Goal: Navigation & Orientation: Find specific page/section

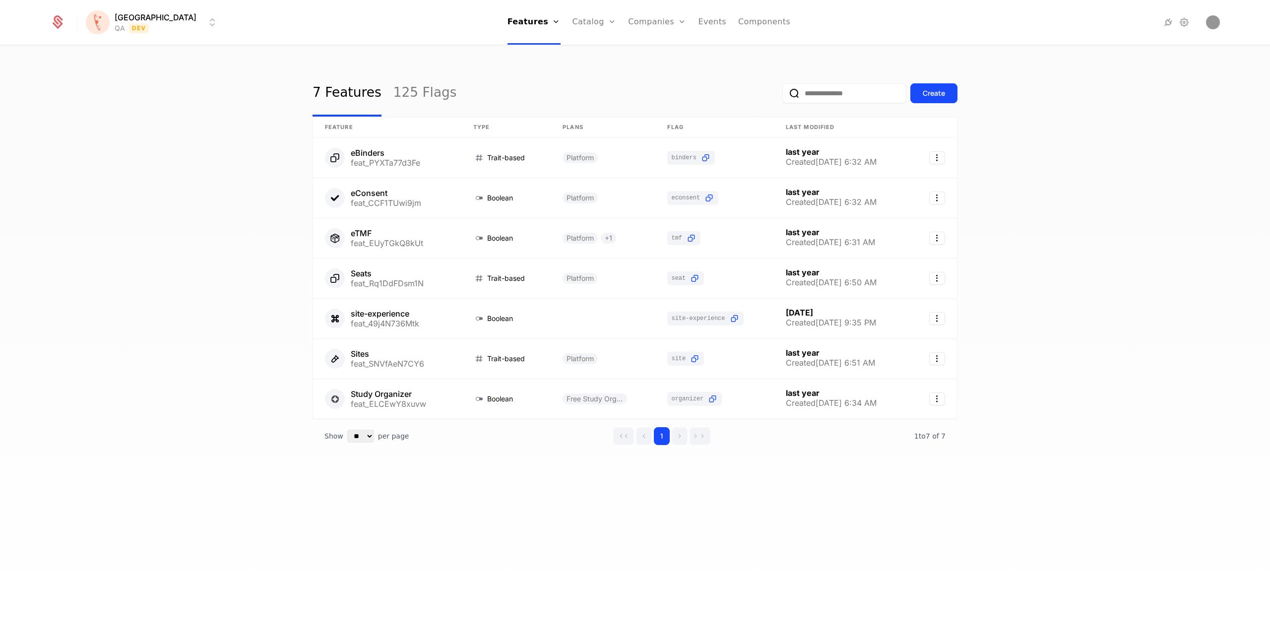
click at [147, 26] on html "[PERSON_NAME] QA Dev Features Features Flags Catalog Plans Add Ons Credits Conf…" at bounding box center [635, 321] width 1270 height 642
click at [109, 112] on div "UAT" at bounding box center [104, 111] width 15 height 8
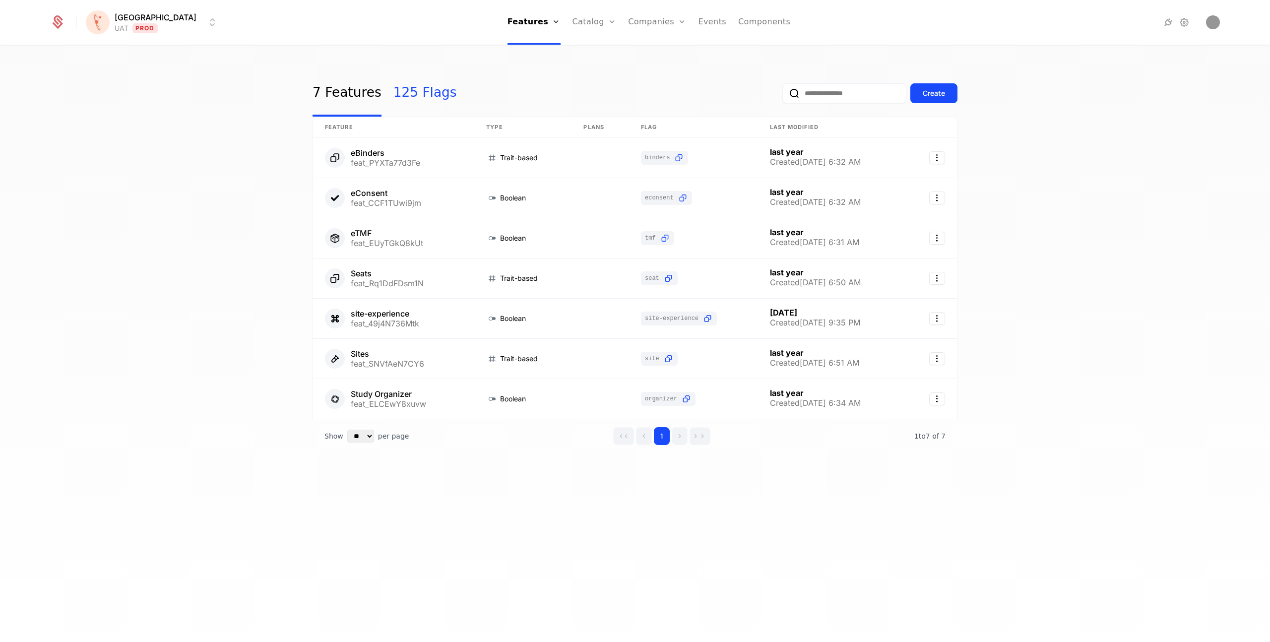
click at [426, 92] on link "125 Flags" at bounding box center [426, 93] width 64 height 47
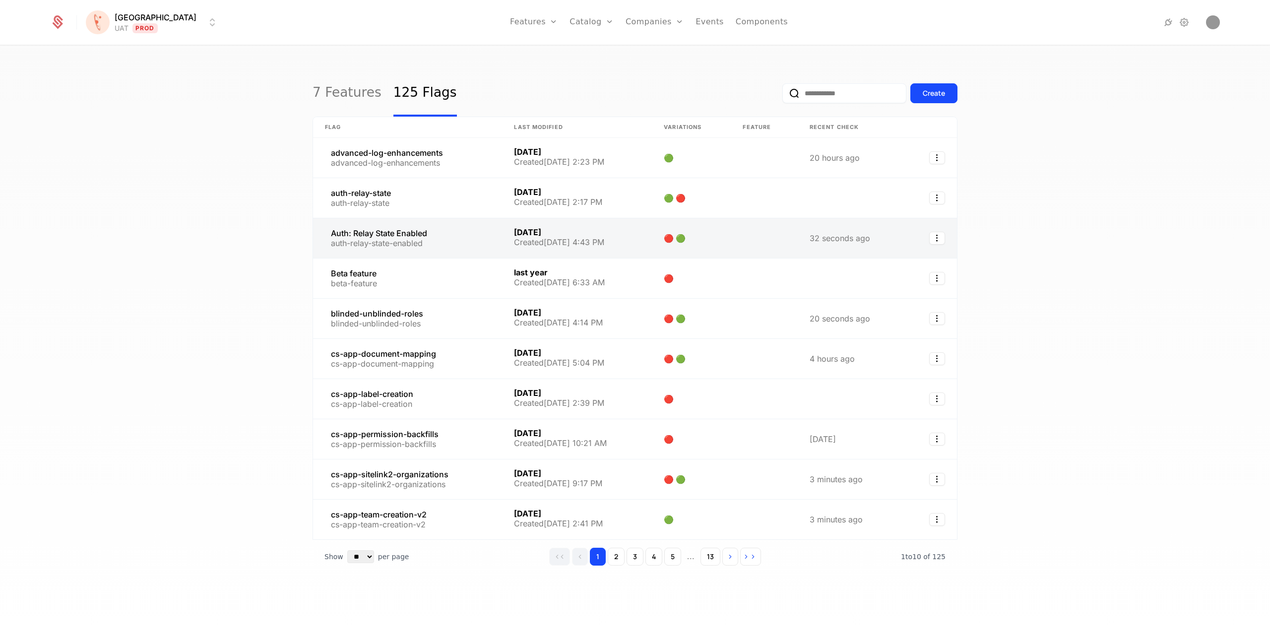
click at [375, 232] on link at bounding box center [407, 238] width 189 height 40
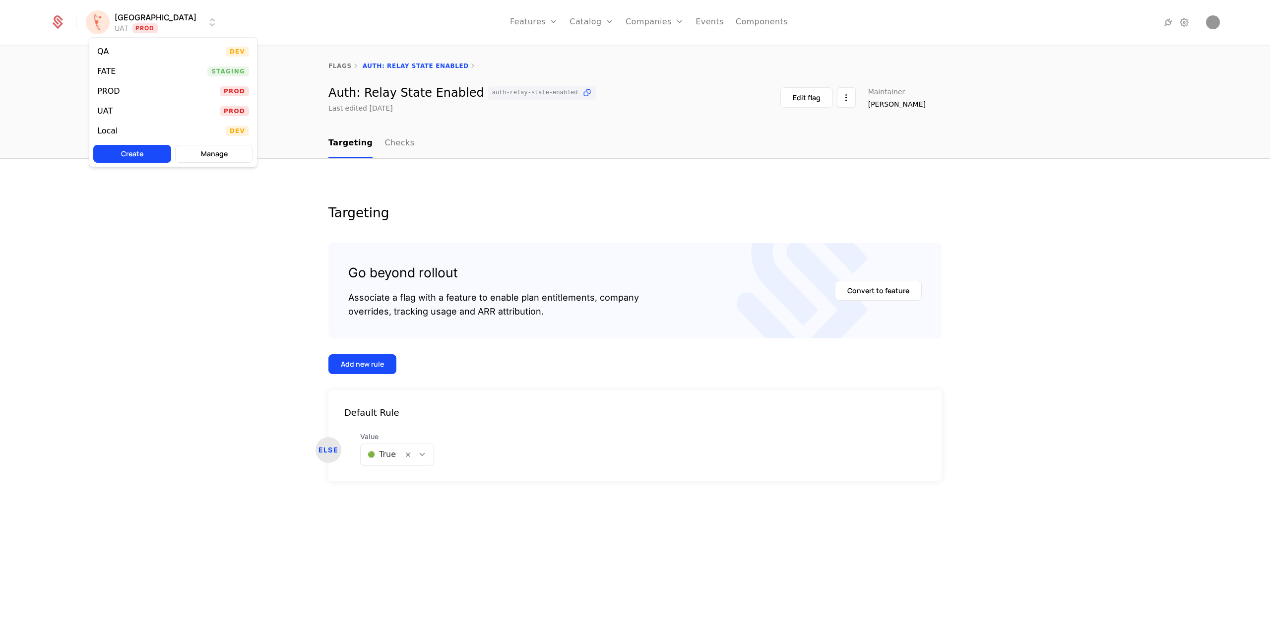
click at [141, 19] on html "[PERSON_NAME] Prod Features Features Flags Catalog Plans Add Ons Credits Config…" at bounding box center [635, 321] width 1270 height 642
click at [114, 91] on div "PROD" at bounding box center [108, 91] width 23 height 8
click at [126, 25] on html "[PERSON_NAME] PROD Prod Features Features Flags Catalog Plans Add Ons Credits C…" at bounding box center [635, 321] width 1270 height 642
click at [112, 69] on div "FATE" at bounding box center [106, 71] width 18 height 8
click at [128, 5] on div "[PERSON_NAME] FATE Staging Features Features Flags Catalog Plans Add Ons Credit…" at bounding box center [635, 22] width 1170 height 45
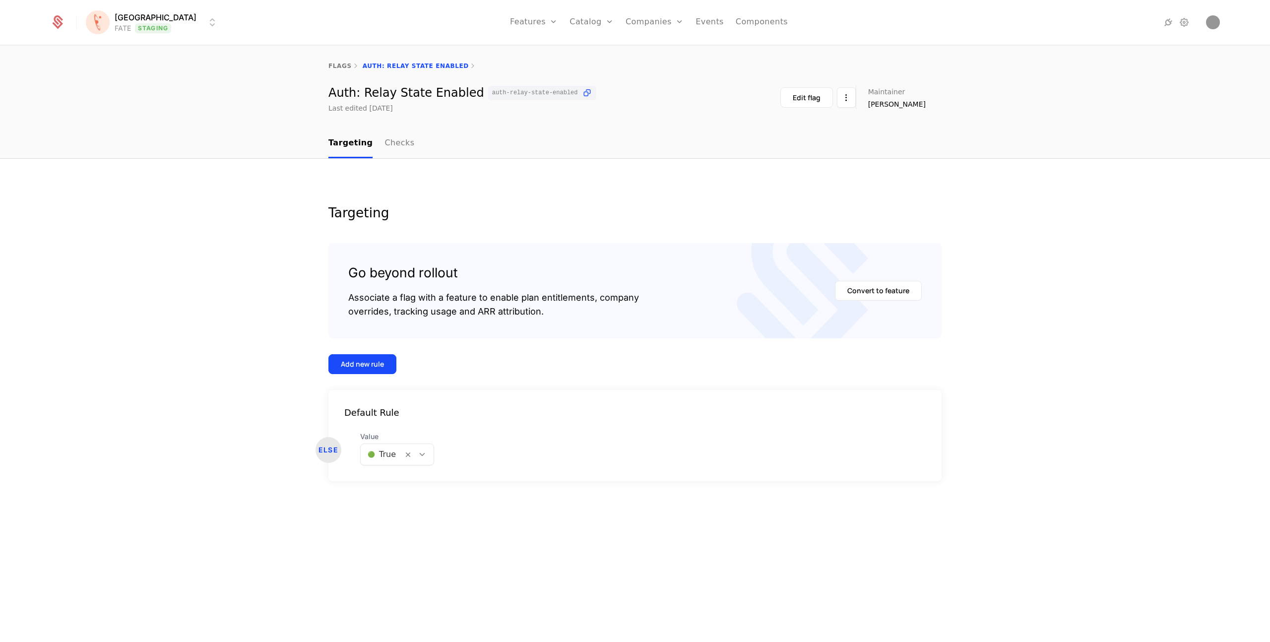
click at [128, 21] on html "[PERSON_NAME] FATE Staging Features Features Flags Catalog Plans Add Ons Credit…" at bounding box center [635, 321] width 1270 height 642
click at [107, 106] on div "UAT" at bounding box center [108, 111] width 23 height 10
